Goal: Navigation & Orientation: Find specific page/section

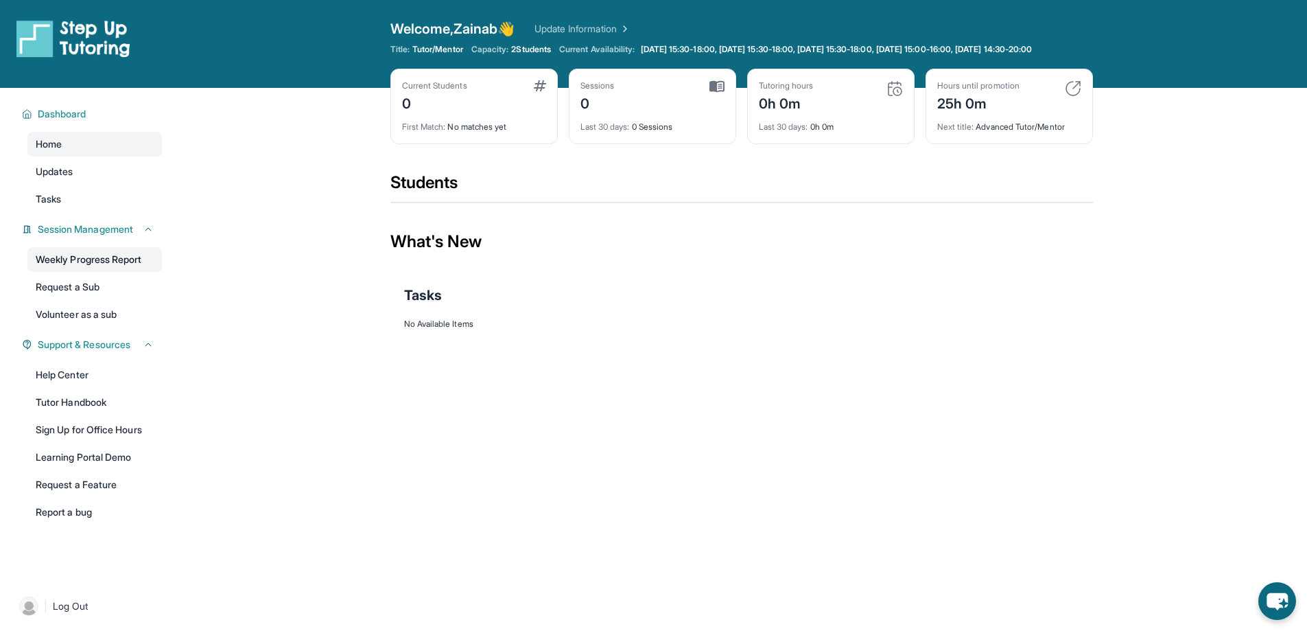
click at [80, 270] on link "Weekly Progress Report" at bounding box center [94, 259] width 134 height 25
click at [115, 315] on link "Volunteer as a sub" at bounding box center [94, 314] width 134 height 25
click at [108, 497] on link "Request a Feature" at bounding box center [94, 484] width 134 height 25
click at [97, 440] on link "Sign Up for Office Hours" at bounding box center [94, 429] width 134 height 25
click at [102, 497] on link "Request a Feature" at bounding box center [94, 484] width 134 height 25
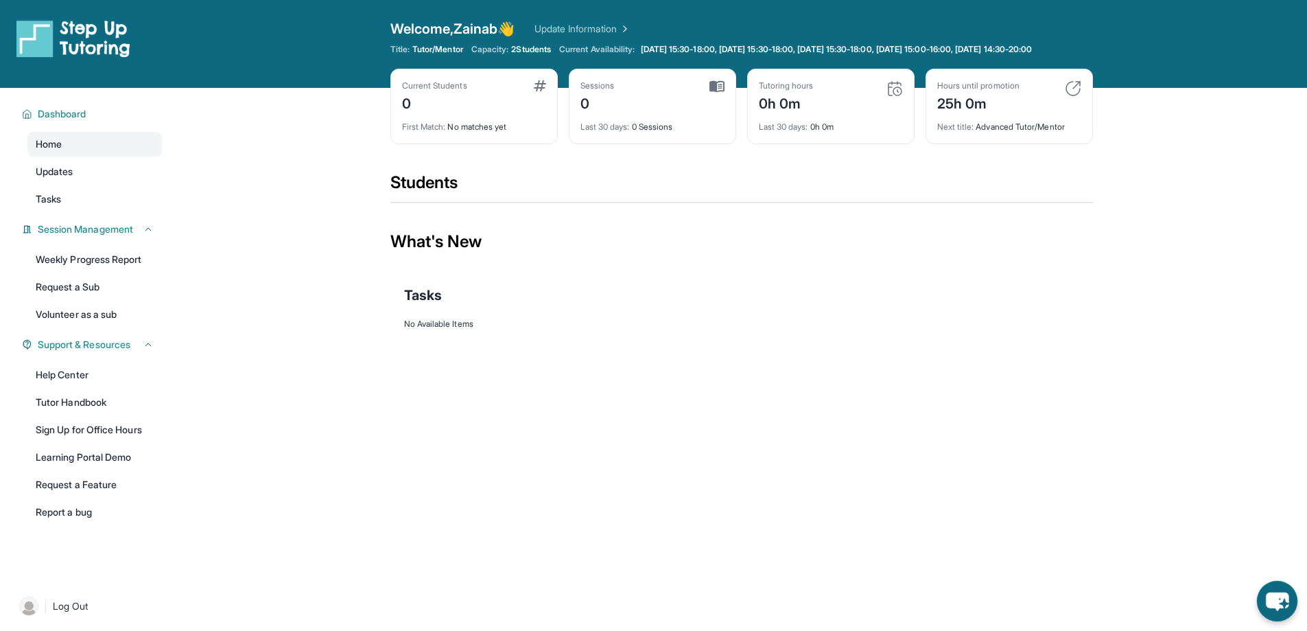
click at [1278, 604] on icon "chat-button" at bounding box center [1277, 601] width 23 height 19
click at [57, 613] on span "Log Out" at bounding box center [71, 606] width 36 height 14
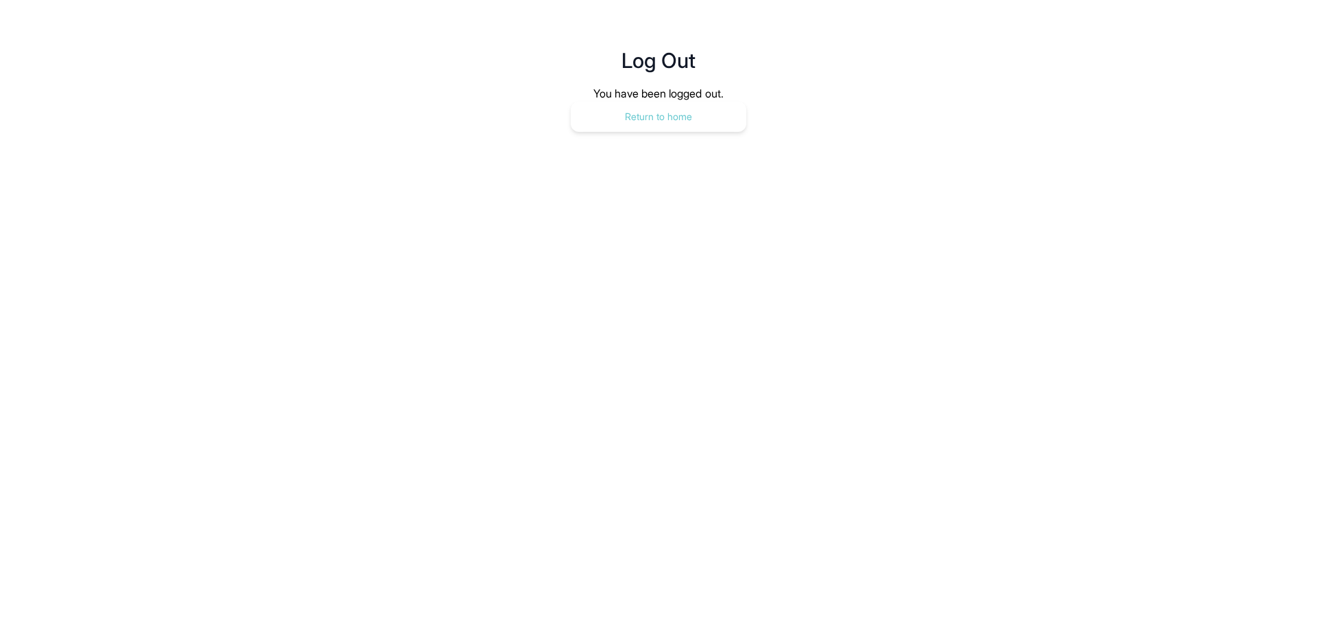
click at [669, 121] on button "Return to home" at bounding box center [659, 117] width 176 height 30
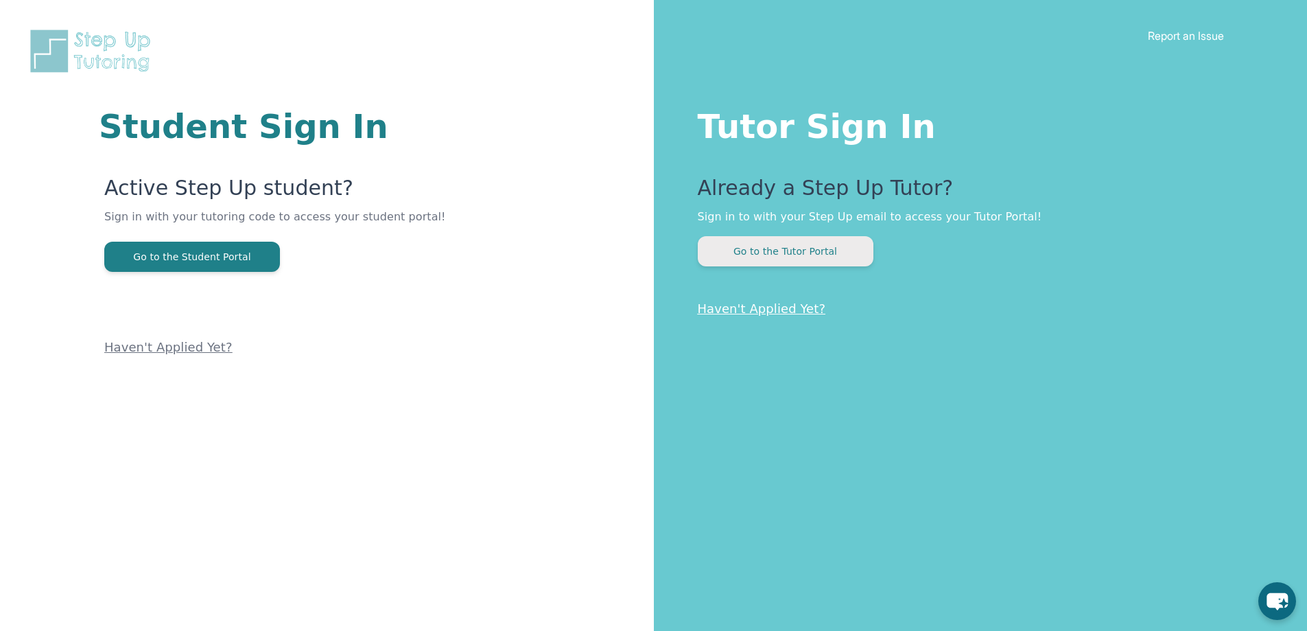
click at [808, 252] on button "Go to the Tutor Portal" at bounding box center [786, 251] width 176 height 30
